Goal: Obtain resource: Obtain resource

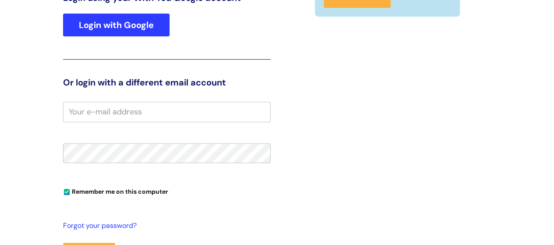
scroll to position [107, 0]
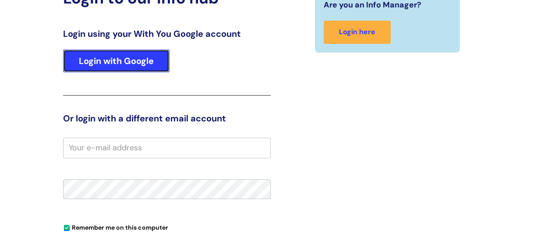
click at [136, 59] on link "Login with Google" at bounding box center [116, 60] width 106 height 23
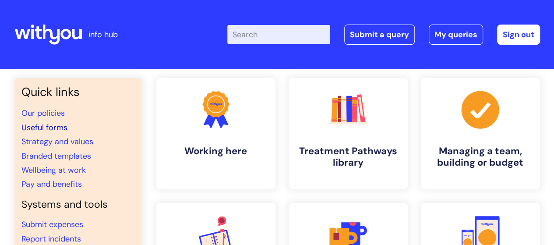
click at [50, 127] on link "Useful forms" at bounding box center [44, 127] width 46 height 11
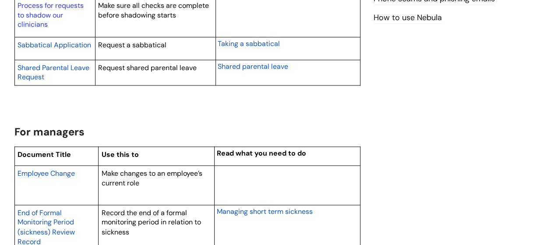
scroll to position [613, 0]
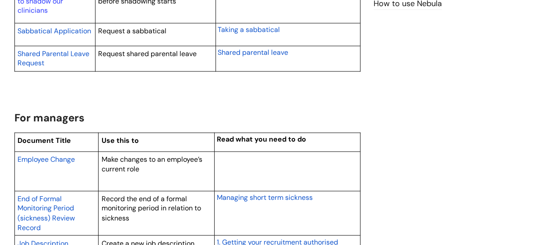
click at [59, 161] on span "Employee Change" at bounding box center [46, 158] width 57 height 9
